Goal: Check status

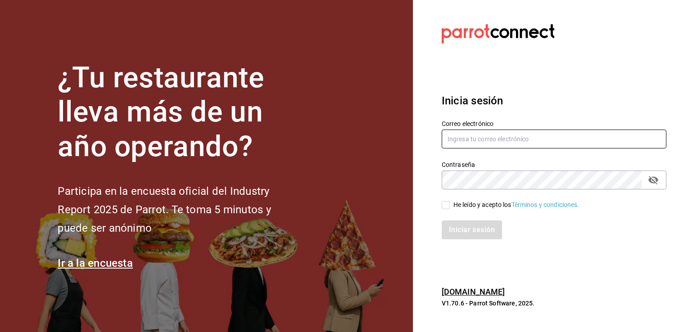
click at [515, 142] on input "text" at bounding box center [553, 139] width 225 height 19
type input "[EMAIL_ADDRESS][DOMAIN_NAME]"
click at [446, 205] on input "He leído y acepto los Términos y condiciones." at bounding box center [445, 205] width 8 height 8
checkbox input "true"
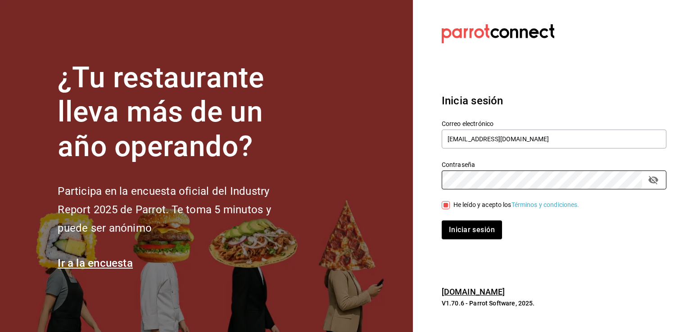
click at [441, 221] on button "Iniciar sesión" at bounding box center [471, 230] width 60 height 19
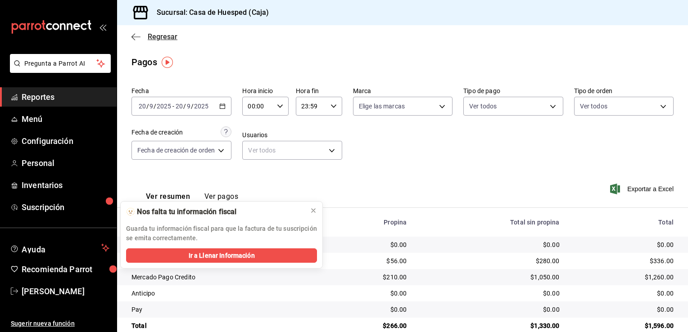
click at [150, 37] on span "Regresar" at bounding box center [163, 36] width 30 height 9
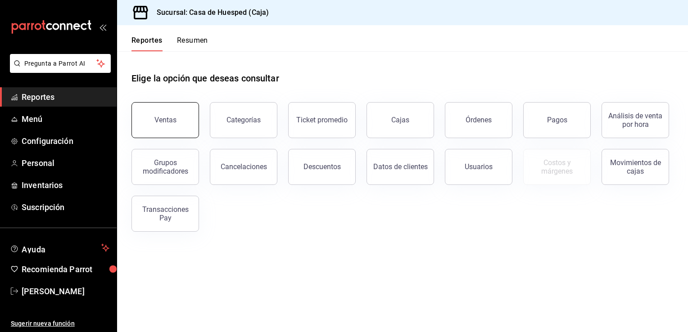
click at [172, 121] on div "Ventas" at bounding box center [165, 120] width 22 height 9
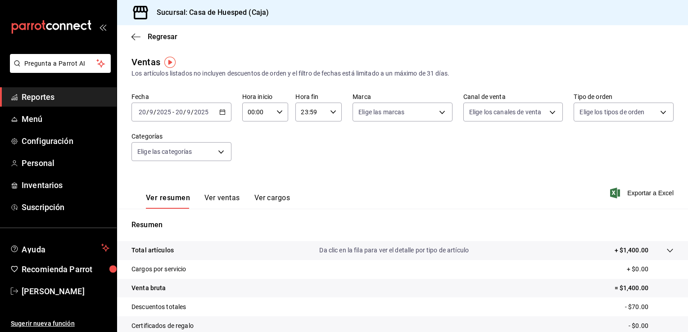
click at [225, 113] on div "[DATE] [DATE] - [DATE] [DATE]" at bounding box center [181, 112] width 100 height 19
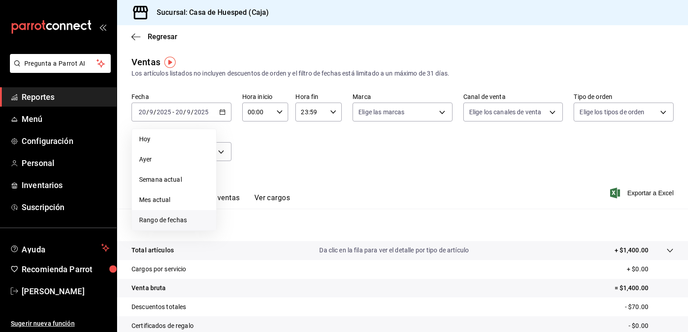
click at [162, 224] on span "Rango de fechas" at bounding box center [174, 220] width 70 height 9
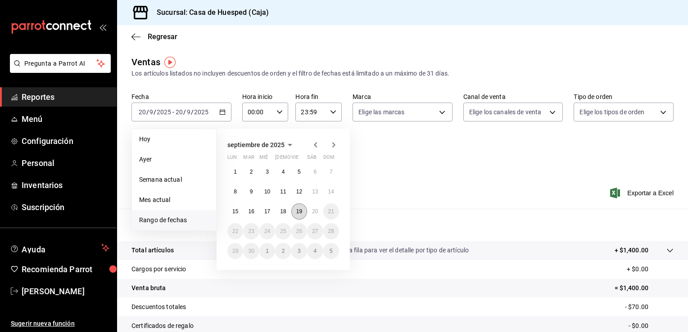
click at [296, 216] on button "19" at bounding box center [299, 211] width 16 height 16
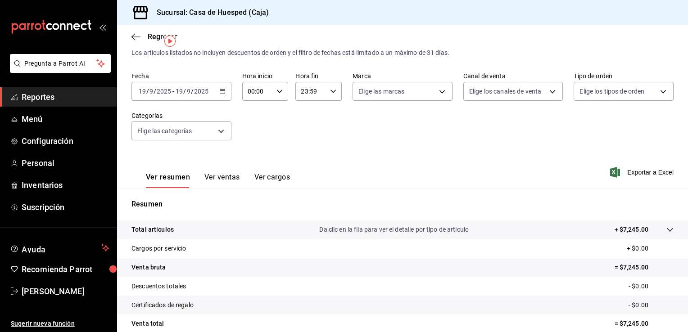
scroll to position [5, 0]
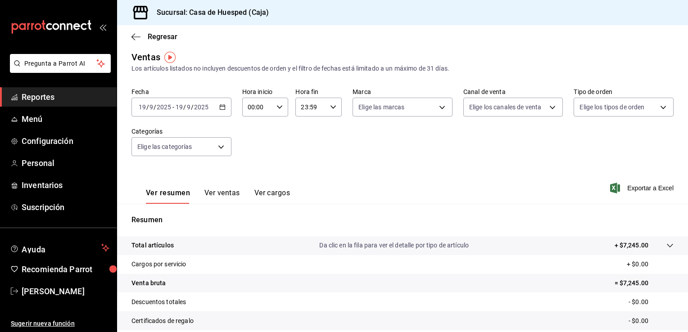
click at [221, 110] on icon "button" at bounding box center [222, 107] width 6 height 6
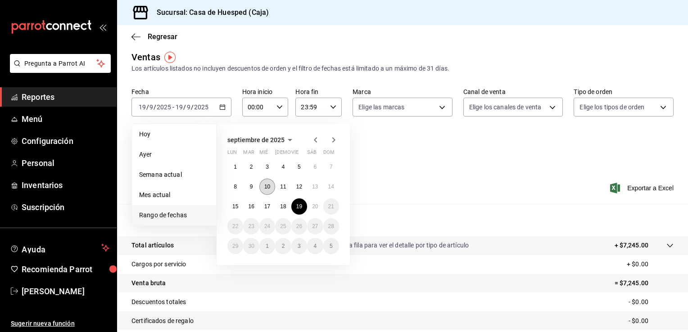
click at [269, 188] on abbr "10" at bounding box center [267, 187] width 6 height 6
click at [329, 185] on abbr "14" at bounding box center [331, 187] width 6 height 6
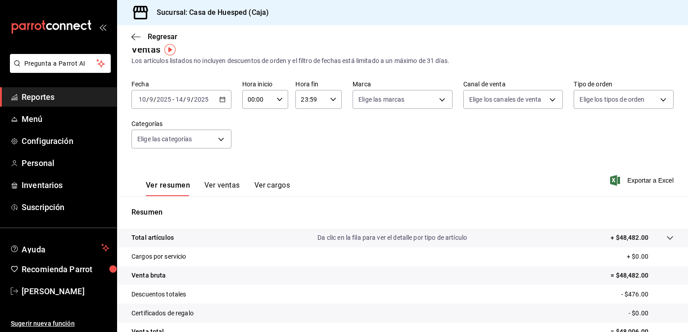
scroll to position [12, 0]
click at [219, 103] on div "[DATE] [DATE] - [DATE] [DATE]" at bounding box center [181, 99] width 100 height 19
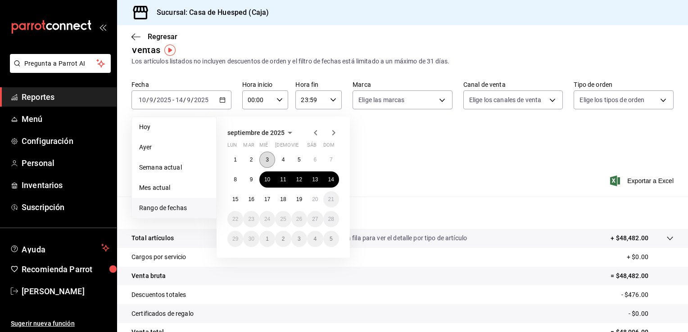
click at [266, 162] on abbr "3" at bounding box center [267, 160] width 3 height 6
click at [329, 163] on button "7" at bounding box center [331, 160] width 16 height 16
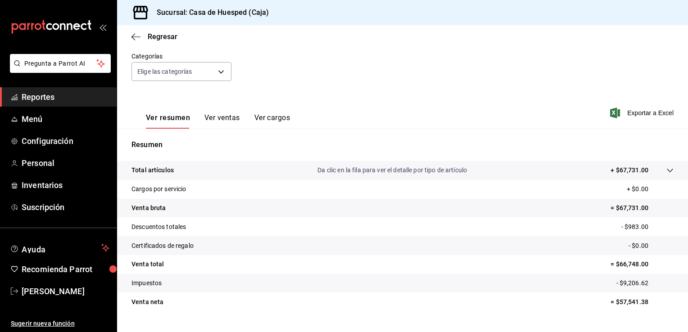
scroll to position [81, 0]
